Goal: Information Seeking & Learning: Learn about a topic

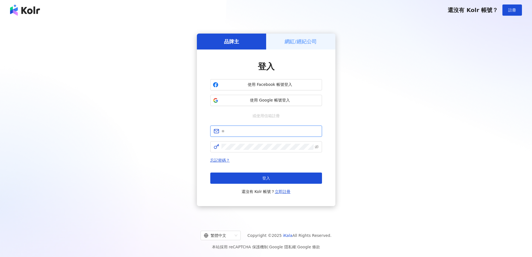
click at [256, 132] on input "text" at bounding box center [269, 131] width 97 height 6
type input "**********"
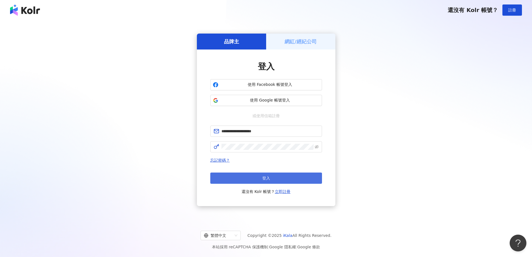
click at [295, 179] on button "登入" at bounding box center [266, 177] width 112 height 11
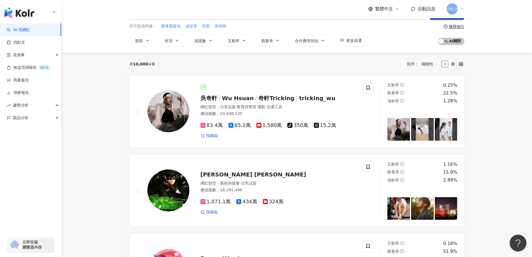
scroll to position [28, 0]
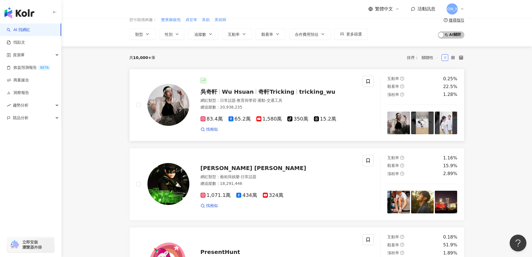
click at [443, 125] on img at bounding box center [446, 122] width 23 height 23
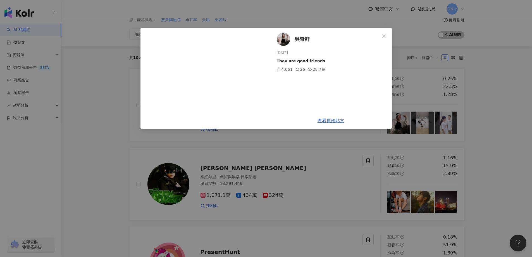
click at [497, 83] on div "吳奇軒 2025/9/13 They are good friends 4,061 26 28.7萬 查看原始貼文" at bounding box center [266, 128] width 532 height 257
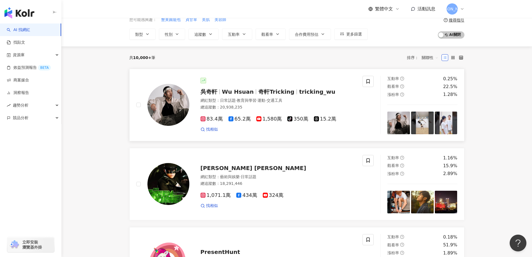
click at [420, 123] on img at bounding box center [422, 122] width 23 height 23
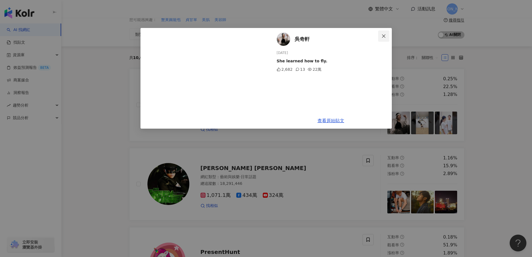
click at [384, 36] on icon "close" at bounding box center [383, 35] width 3 height 3
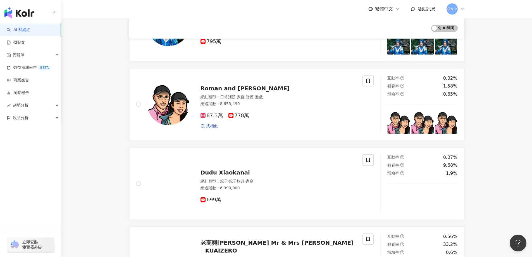
scroll to position [613, 0]
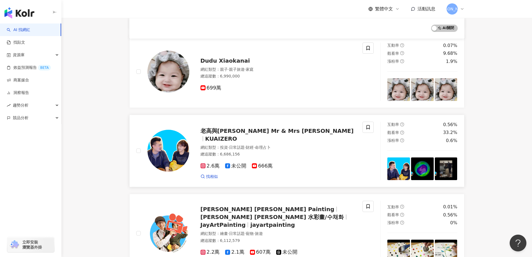
click at [425, 173] on img at bounding box center [422, 168] width 23 height 23
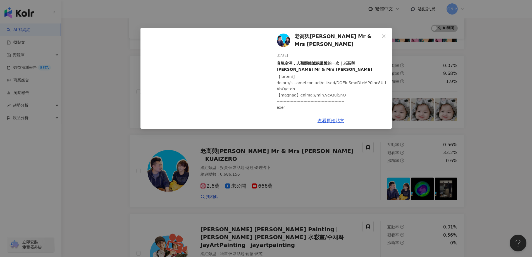
scroll to position [585, 0]
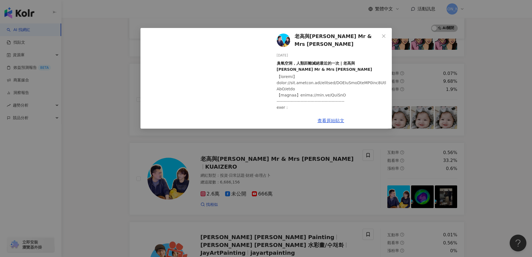
click at [467, 113] on div "老高與小茉 Mr & Mrs Gao 2025/9/17 臭氧空洞，人類距離滅絕最近的一次 | 老高與小茉 Mr & Mrs Gao 3.2萬 1,661 1…" at bounding box center [266, 128] width 532 height 257
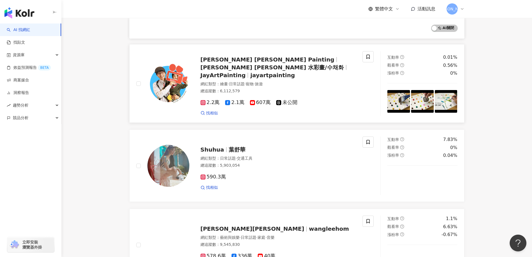
scroll to position [780, 0]
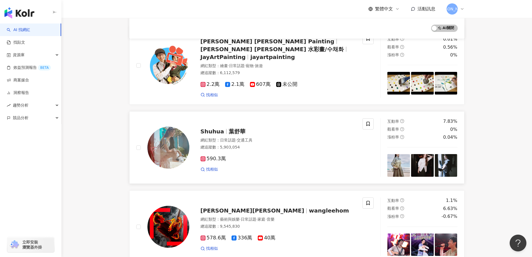
click at [230, 128] on span "葉舒華" at bounding box center [237, 131] width 17 height 7
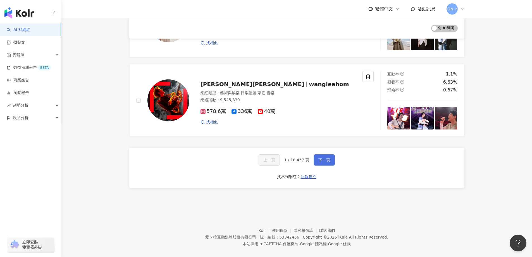
scroll to position [907, 0]
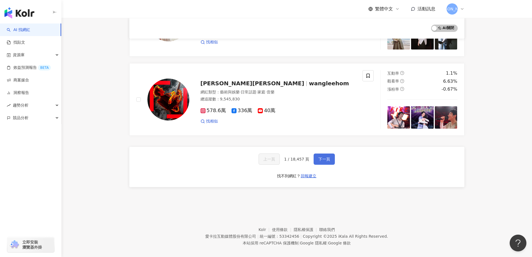
click at [325, 157] on span "下一頁" at bounding box center [324, 159] width 12 height 4
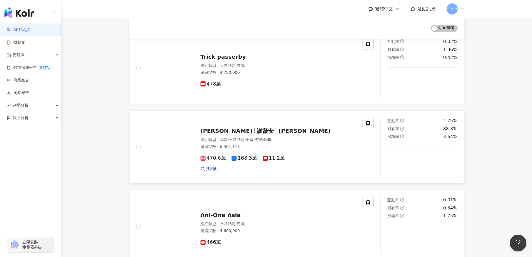
scroll to position [533, 0]
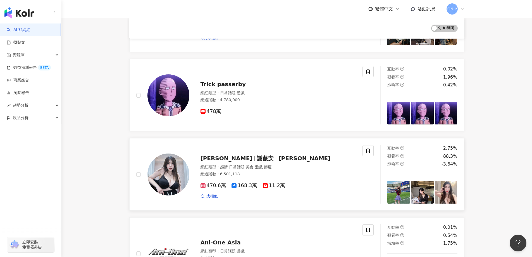
click at [161, 159] on img at bounding box center [168, 174] width 42 height 42
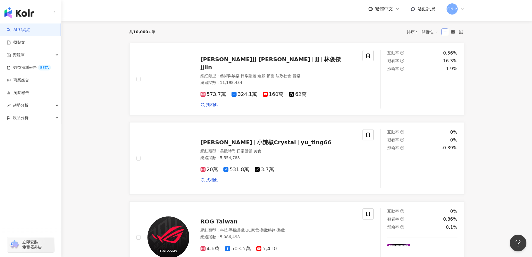
scroll to position [0, 0]
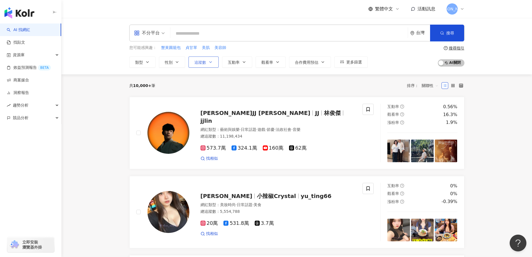
click at [201, 64] on span "追蹤數" at bounding box center [200, 62] width 12 height 4
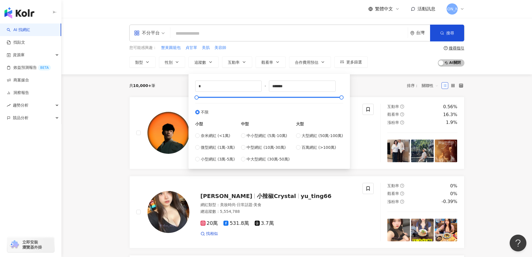
type input "*****"
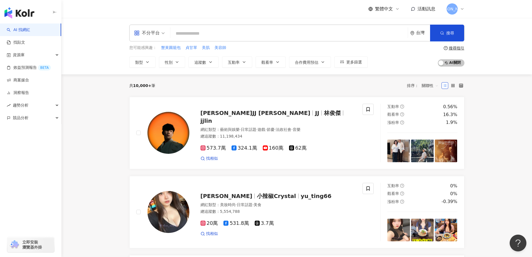
click at [369, 80] on div "共 10,000+ 筆 排序： 關聯性" at bounding box center [296, 85] width 335 height 22
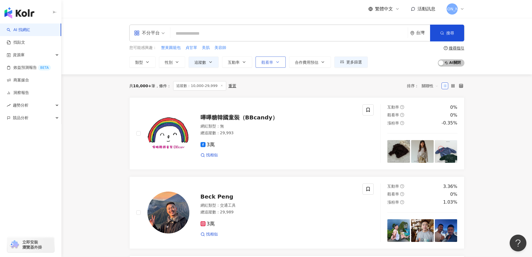
click at [278, 64] on icon "button" at bounding box center [277, 62] width 4 height 4
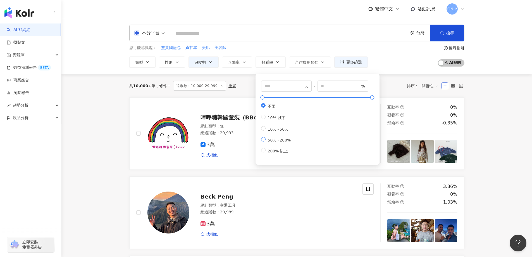
click at [267, 142] on span "50%~200%" at bounding box center [280, 140] width 28 height 4
type input "**"
type input "***"
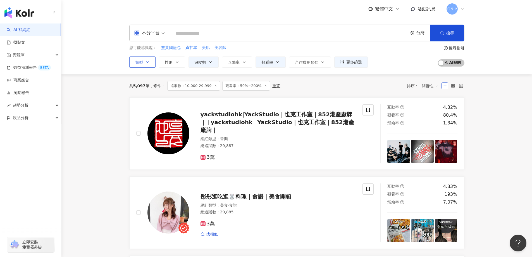
click at [142, 64] on span "類型" at bounding box center [139, 62] width 8 height 4
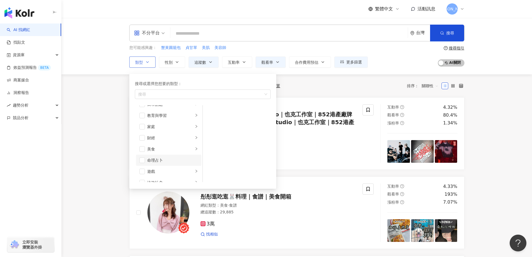
scroll to position [28, 0]
click at [141, 140] on span "button" at bounding box center [142, 140] width 6 height 6
click at [144, 147] on span "button" at bounding box center [142, 145] width 6 height 6
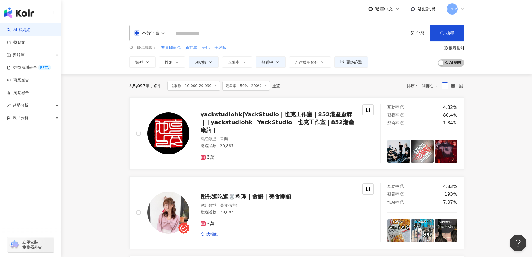
click at [371, 85] on div "共 5,097 筆 條件 ： 追蹤數：10,000-29,999 觀看率：50%~200% 重置 排序： 關聯性" at bounding box center [296, 85] width 335 height 9
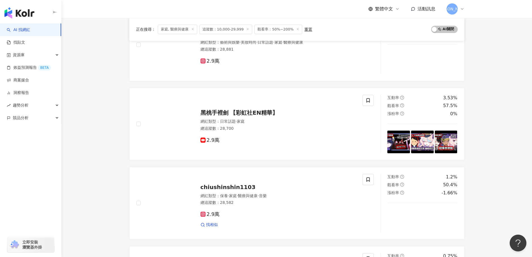
scroll to position [195, 0]
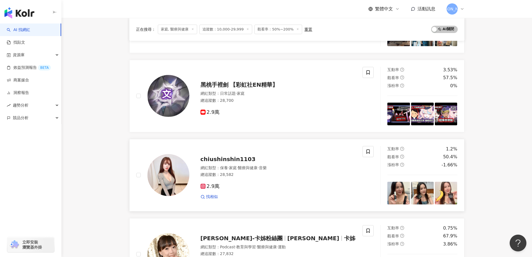
click at [235, 159] on span "chiushinshin1103" at bounding box center [228, 159] width 55 height 7
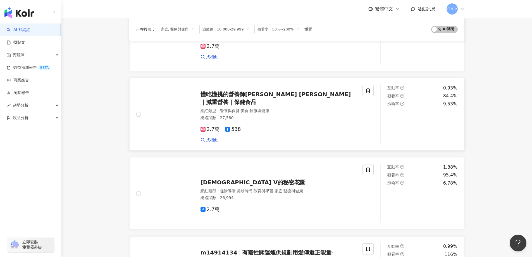
scroll to position [726, 0]
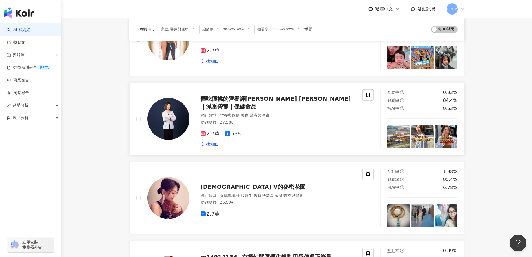
click at [268, 104] on span "懂吃懂挑的營養師[PERSON_NAME] [PERSON_NAME]｜減重營養｜保健食品" at bounding box center [276, 102] width 151 height 15
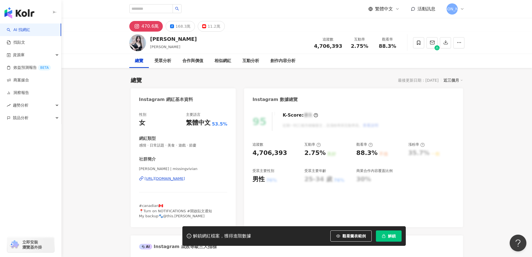
click at [177, 178] on div "[URL][DOMAIN_NAME]" at bounding box center [165, 178] width 40 height 5
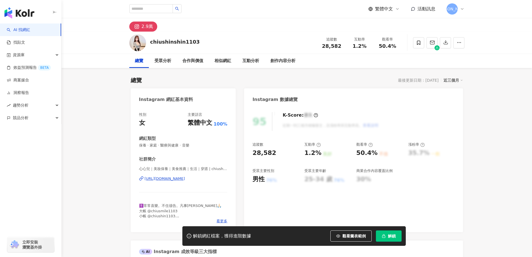
click at [185, 177] on div "https://www.instagram.com/chiushinshin1103/" at bounding box center [165, 178] width 40 height 5
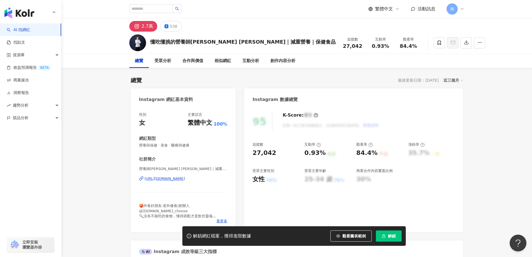
click at [185, 178] on div "[URL][DOMAIN_NAME]" at bounding box center [165, 178] width 40 height 5
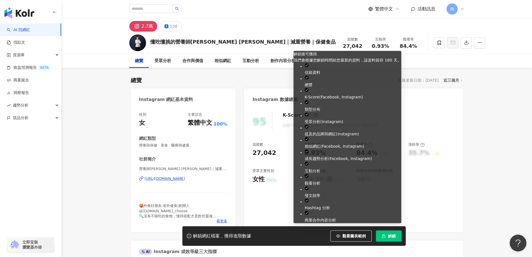
click at [392, 236] on span "解鎖" at bounding box center [392, 235] width 8 height 4
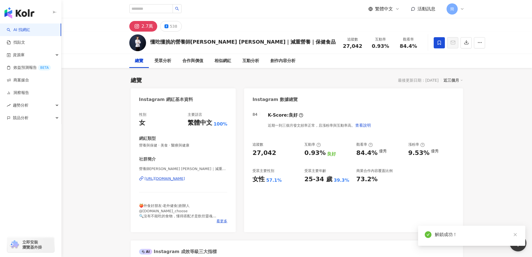
click at [438, 42] on icon at bounding box center [439, 42] width 3 height 4
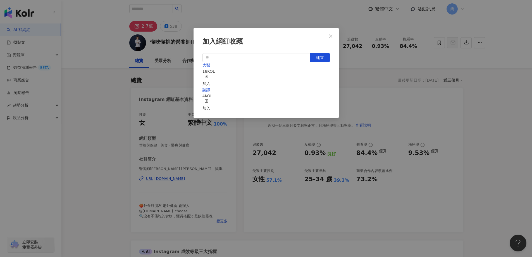
click at [210, 77] on div "加入" at bounding box center [206, 80] width 8 height 12
click at [331, 36] on icon "close" at bounding box center [330, 36] width 4 height 4
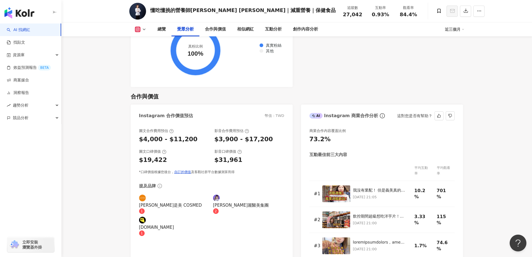
scroll to position [726, 0]
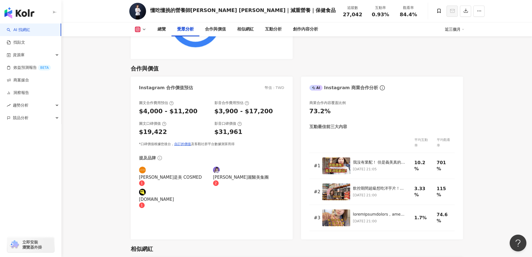
click at [179, 196] on div "captaindanny.tw" at bounding box center [174, 199] width 71 height 6
type input "**********"
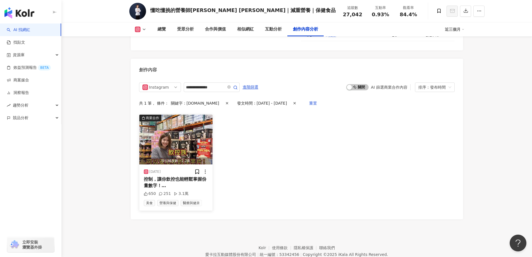
click at [170, 116] on img "button" at bounding box center [175, 140] width 73 height 50
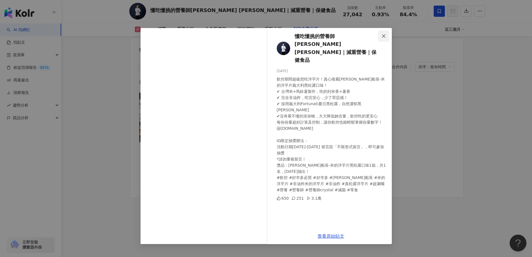
scroll to position [1698, 0]
click at [387, 36] on span "Close" at bounding box center [383, 36] width 11 height 4
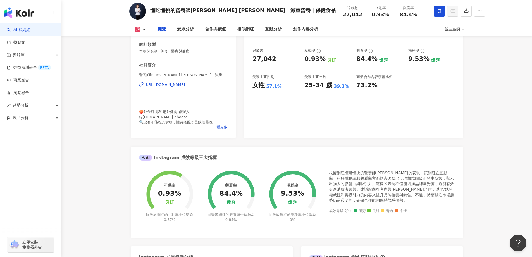
scroll to position [0, 0]
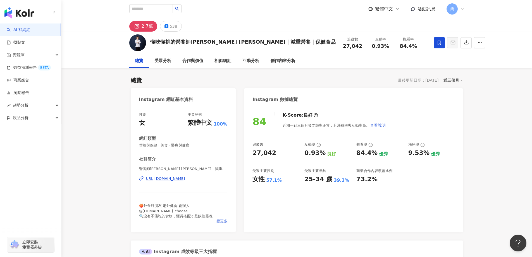
click at [221, 220] on span "看更多" at bounding box center [221, 220] width 11 height 5
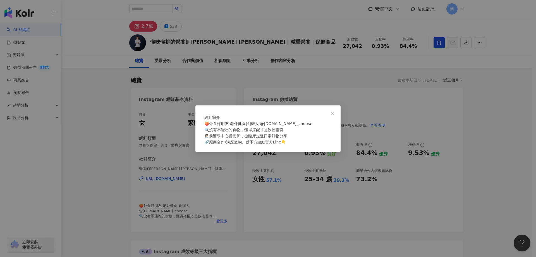
click at [294, 211] on div "網紅簡介 🍑外食好朋友-老外健食|創辦人 @enjoyfood.you_choose 🔍沒有不能吃的食物，懂得搭配才是飲控靈魂 👩🏻‍⚕️前醫學中心營養師，從…" at bounding box center [268, 128] width 536 height 257
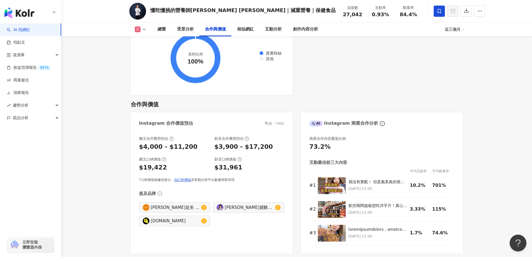
scroll to position [754, 0]
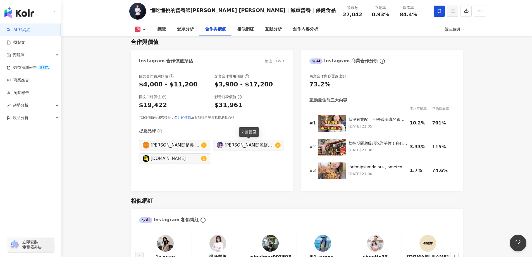
click at [249, 145] on div "愛爾麗醫美集團" at bounding box center [249, 145] width 49 height 6
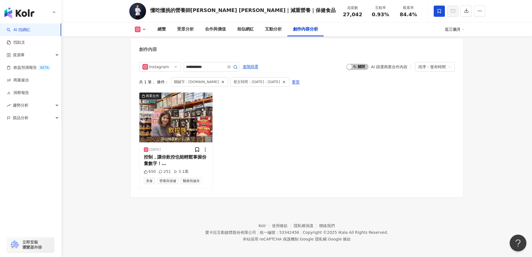
type input "**********"
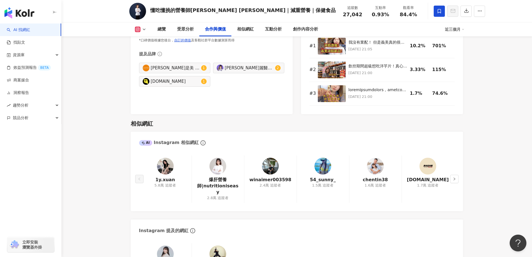
scroll to position [776, 0]
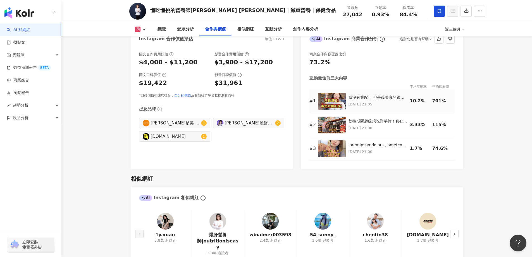
click at [334, 98] on img at bounding box center [332, 101] width 28 height 17
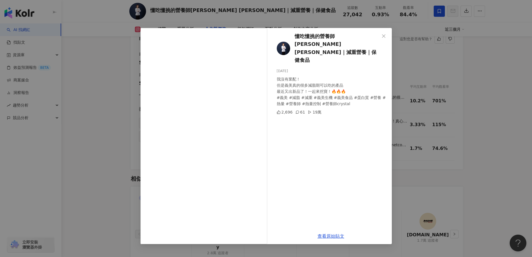
click at [481, 152] on div "懂吃懂挑的營養師Crystal 張郁靖｜減重營養｜保健食品 2025/6/30 我沒有業配！ 但是義美真的很多減脂期可以吃的產品 最近又出新品了！一起來挖寶！…" at bounding box center [266, 128] width 532 height 257
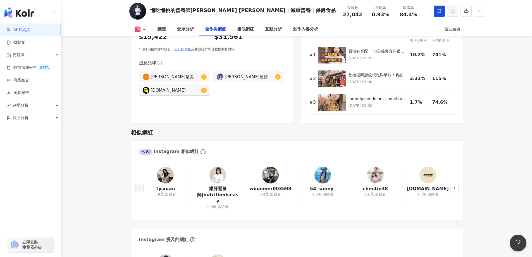
scroll to position [832, 0]
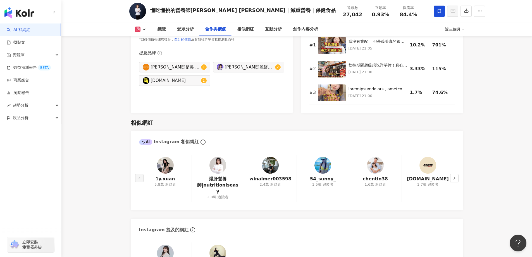
click at [219, 164] on img at bounding box center [217, 165] width 17 height 17
click at [165, 165] on img at bounding box center [165, 165] width 17 height 17
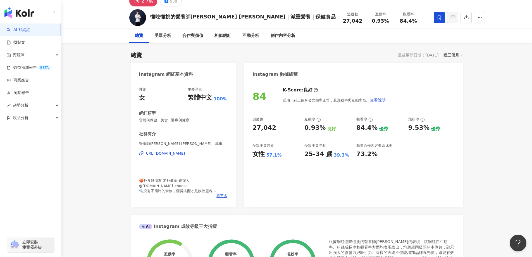
scroll to position [0, 0]
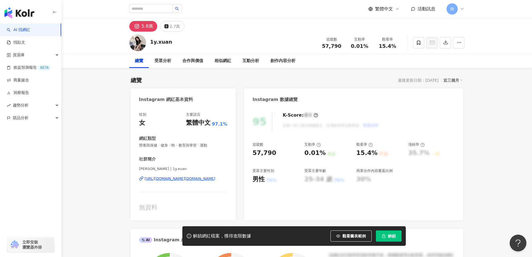
click at [187, 179] on div "[URL][DOMAIN_NAME][DOMAIN_NAME]" at bounding box center [180, 178] width 71 height 5
